Goal: Transaction & Acquisition: Purchase product/service

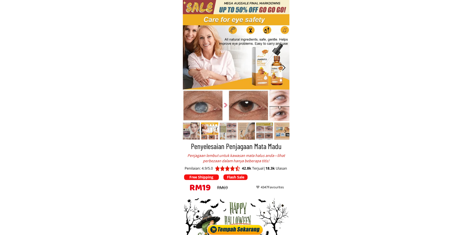
click at [231, 228] on div at bounding box center [235, 229] width 59 height 13
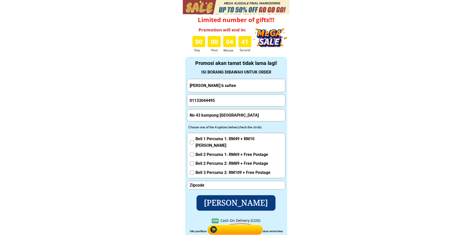
click at [227, 90] on input "[PERSON_NAME] b safiee" at bounding box center [235, 85] width 95 height 13
paste input "Yuliana"
type input "Yuliana"
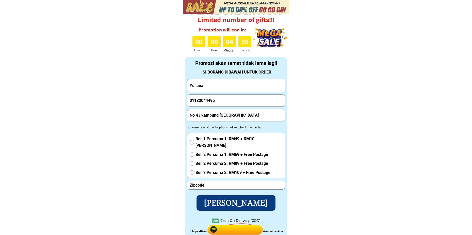
click at [210, 187] on input "number" at bounding box center [235, 185] width 95 height 8
paste input "46000"
type input "46000"
click at [230, 102] on input "01133044495" at bounding box center [235, 101] width 95 height 12
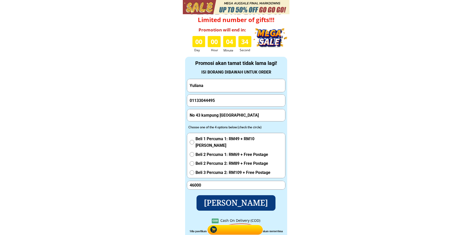
click at [230, 102] on input "01133044495" at bounding box center [235, 101] width 95 height 12
paste input "60149736883"
type input "60149736883"
click at [228, 114] on input "No 43 kampung [GEOGRAPHIC_DATA]" at bounding box center [235, 115] width 95 height 12
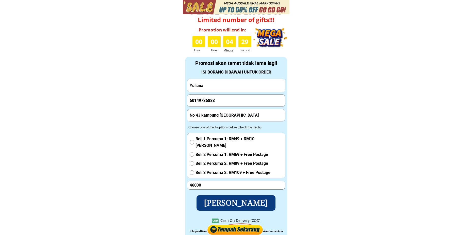
click at [228, 114] on input "No 43 kampung [GEOGRAPHIC_DATA]" at bounding box center [235, 115] width 95 height 12
paste input "Puchong Batu Dua Belas, 10"
type input "Puchong Batu Dua Belas, 10"
click at [226, 90] on input "Yuliana" at bounding box center [235, 85] width 95 height 13
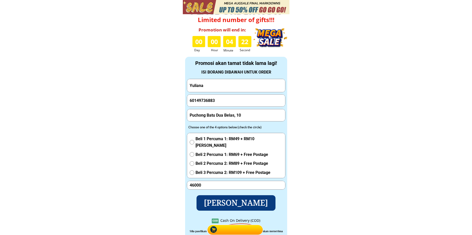
click at [226, 90] on input "Yuliana" at bounding box center [235, 85] width 95 height 13
paste input "Yuliana"
type input "[PERSON_NAME]"
click at [217, 143] on span "Beli 1 Percuma 1: RM49 + RM10 [PERSON_NAME]" at bounding box center [239, 142] width 87 height 13
radio input "true"
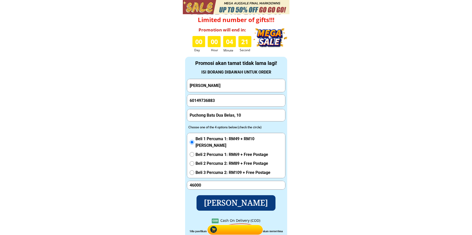
click at [220, 206] on p "[PERSON_NAME]" at bounding box center [236, 203] width 86 height 17
